Goal: Task Accomplishment & Management: Manage account settings

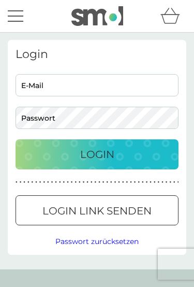
click at [123, 87] on input "E-Mail" at bounding box center [97, 85] width 163 height 22
type input "malteschuetz@icloud.com"
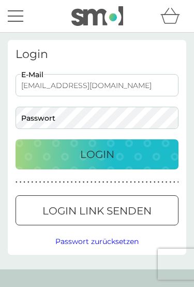
click at [97, 154] on button "Login" at bounding box center [97, 154] width 163 height 30
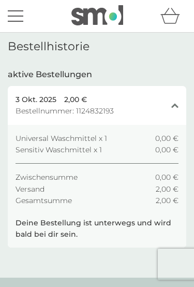
click at [20, 11] on div "Menü" at bounding box center [16, 11] width 16 height 2
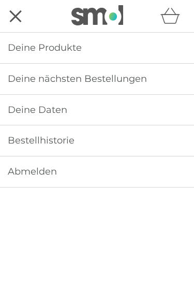
click at [70, 43] on span "Deine Produkte" at bounding box center [45, 47] width 74 height 11
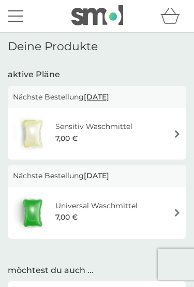
click at [51, 123] on img at bounding box center [32, 133] width 39 height 36
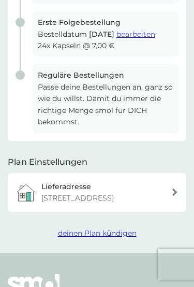
click at [77, 228] on span "deinen Plan kündigen" at bounding box center [97, 232] width 79 height 9
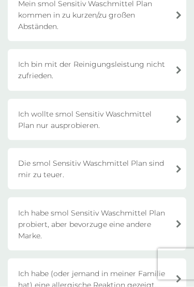
scroll to position [190, 0]
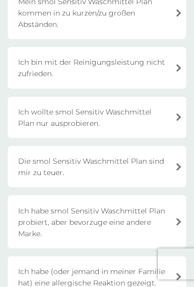
click at [39, 114] on div "Ich wollte smol Sensitiv Waschmittel Plan nur ausprobieren." at bounding box center [97, 117] width 179 height 41
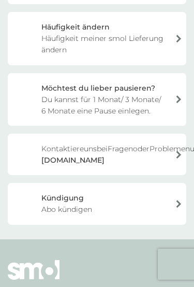
scroll to position [257, 0]
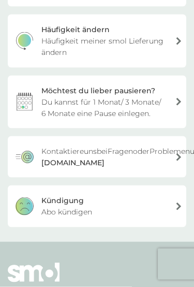
click at [54, 206] on div "Kündigung" at bounding box center [62, 200] width 42 height 11
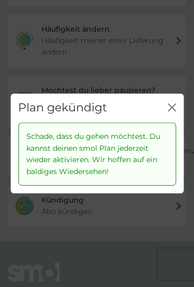
click at [157, 122] on div "Plan gekündigt Schließen" at bounding box center [96, 107] width 173 height 29
click at [170, 111] on icon "Schließen" at bounding box center [170, 107] width 4 height 7
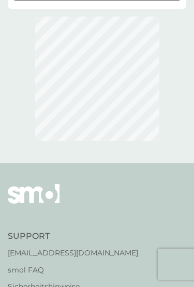
scroll to position [14, 0]
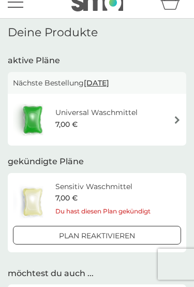
click at [160, 113] on div "Universal Waschmittel 7,00 €" at bounding box center [97, 120] width 168 height 36
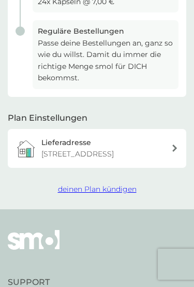
scroll to position [268, 0]
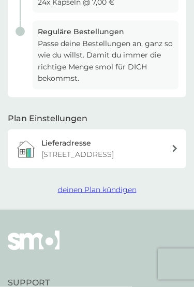
click at [120, 185] on span "deinen Plan kündigen" at bounding box center [97, 189] width 79 height 9
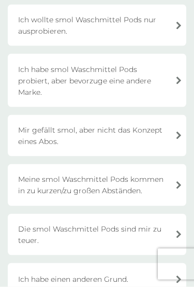
scroll to position [310, 0]
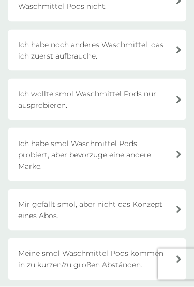
click at [95, 198] on div "Mir gefällt smol, aber nicht das Konzept eines Abos." at bounding box center [97, 209] width 179 height 41
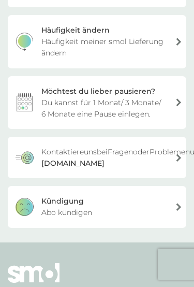
click at [100, 226] on div "Kündigung Abo kündigen" at bounding box center [97, 206] width 179 height 41
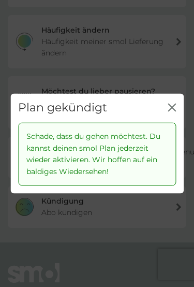
click at [158, 122] on div "Plan gekündigt Schließen" at bounding box center [96, 107] width 173 height 29
click at [168, 111] on icon "Schließen" at bounding box center [172, 107] width 8 height 8
